Goal: Find specific page/section: Find specific page/section

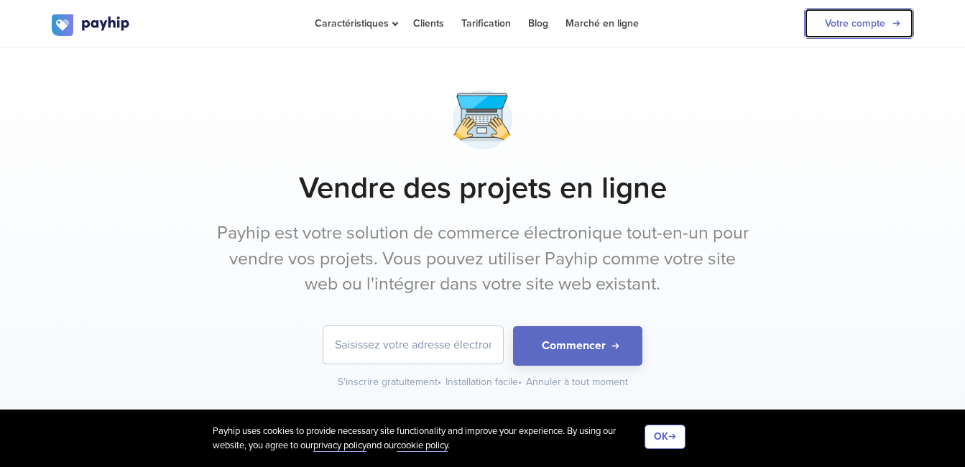
click at [834, 34] on link "Votre compte" at bounding box center [859, 23] width 110 height 31
click at [819, 22] on link "Votre compte" at bounding box center [859, 23] width 110 height 31
click at [817, 27] on link "Votre compte" at bounding box center [859, 23] width 110 height 31
click at [866, 24] on link "Votre compte" at bounding box center [859, 23] width 110 height 31
